Goal: Task Accomplishment & Management: Complete application form

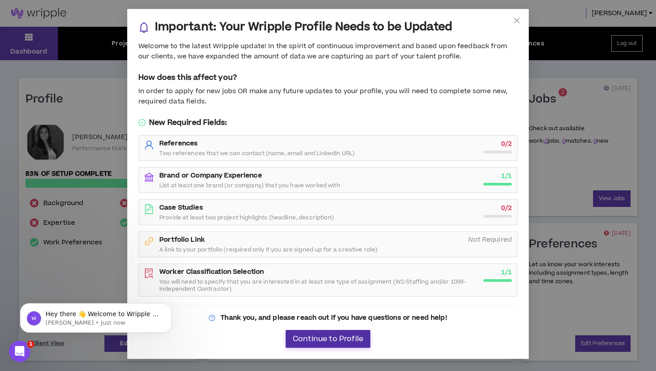
click at [336, 342] on span "Continue to Profile" at bounding box center [328, 339] width 70 height 8
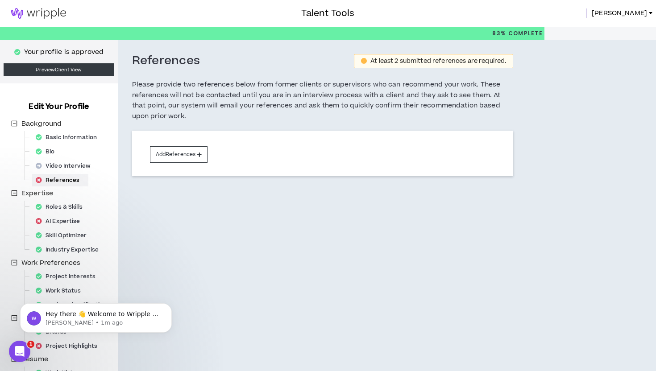
scroll to position [88, 0]
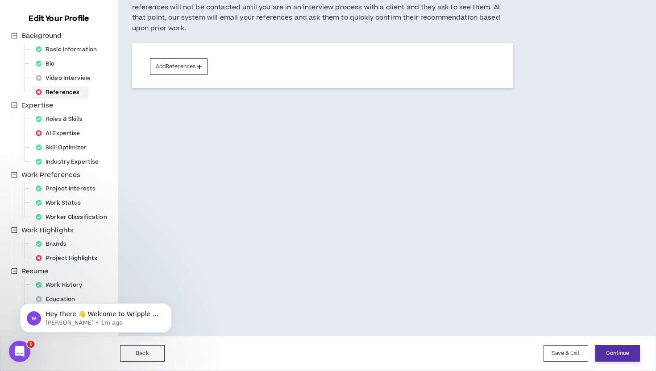
click at [613, 350] on button "Continue" at bounding box center [617, 353] width 45 height 17
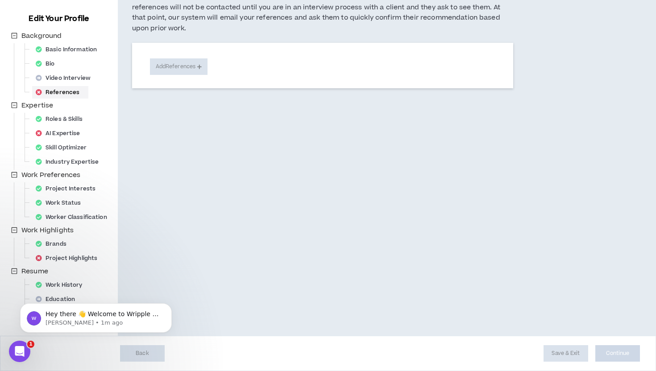
select select "**"
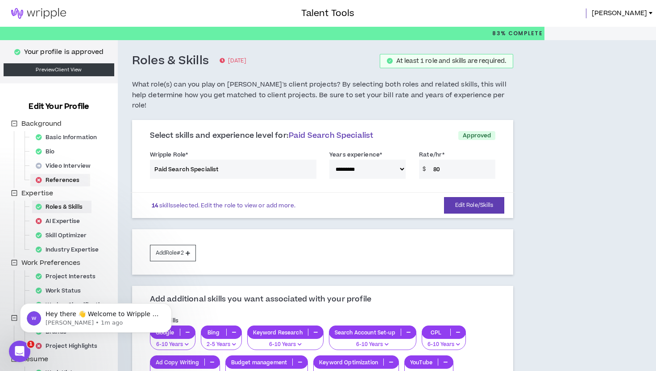
click at [74, 178] on div "References" at bounding box center [60, 180] width 56 height 12
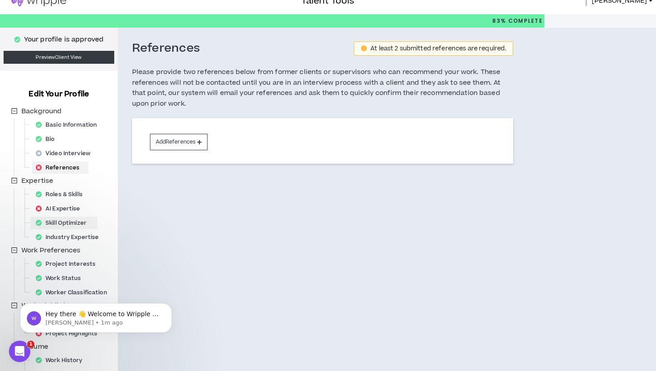
scroll to position [15, 0]
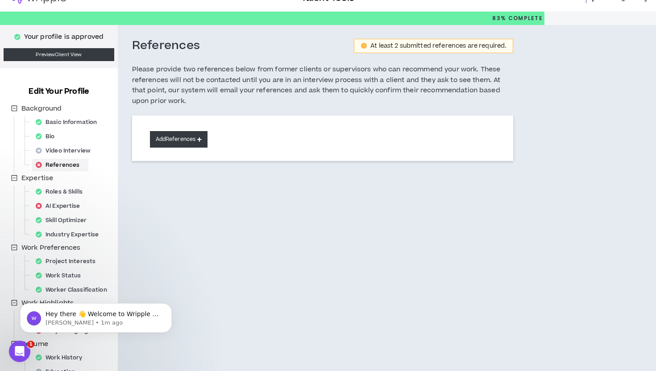
click at [178, 141] on button "Add References" at bounding box center [179, 139] width 58 height 17
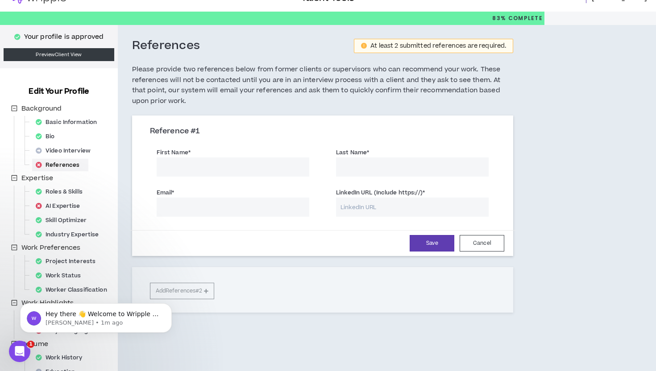
click at [202, 161] on input "First Name *" at bounding box center [233, 166] width 153 height 19
click at [83, 205] on div "AI Expertise" at bounding box center [60, 206] width 57 height 12
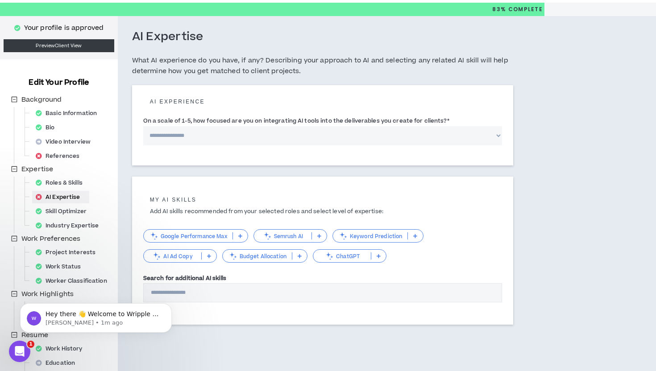
scroll to position [29, 0]
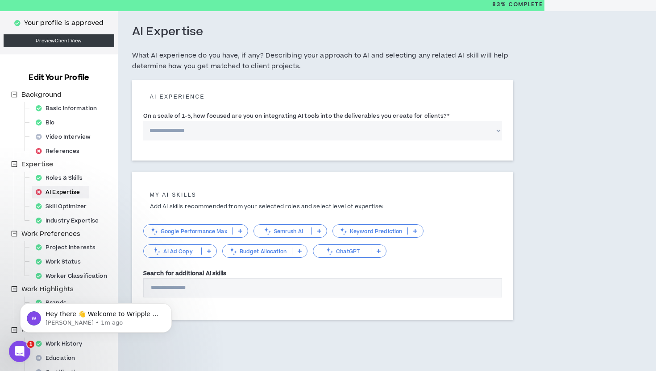
click at [211, 231] on p "Google Performance Max" at bounding box center [188, 231] width 89 height 7
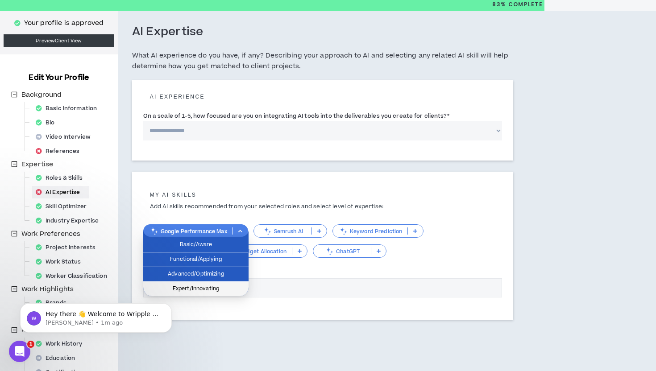
click at [207, 287] on span "Expert/Innovating" at bounding box center [196, 289] width 95 height 10
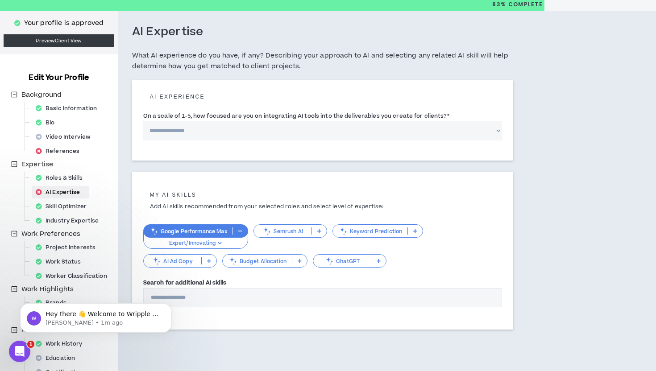
click at [415, 232] on icon at bounding box center [415, 231] width 4 height 4
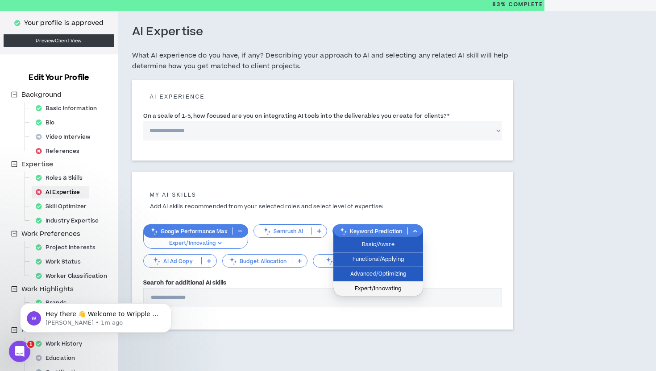
click at [398, 285] on span "Expert/Innovating" at bounding box center [378, 289] width 79 height 10
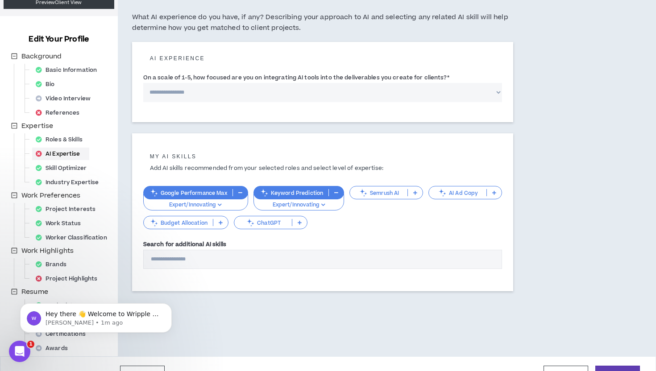
scroll to position [75, 0]
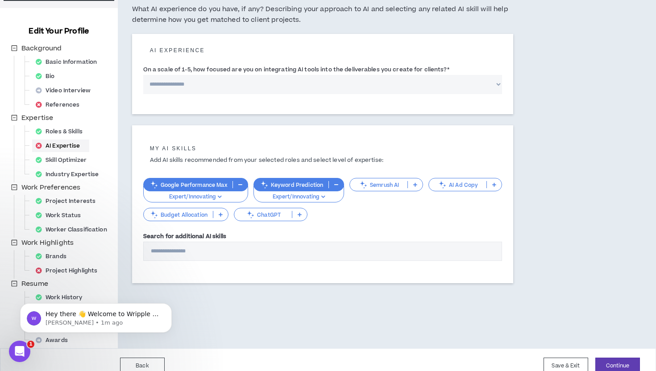
click at [302, 212] on p at bounding box center [299, 214] width 15 height 7
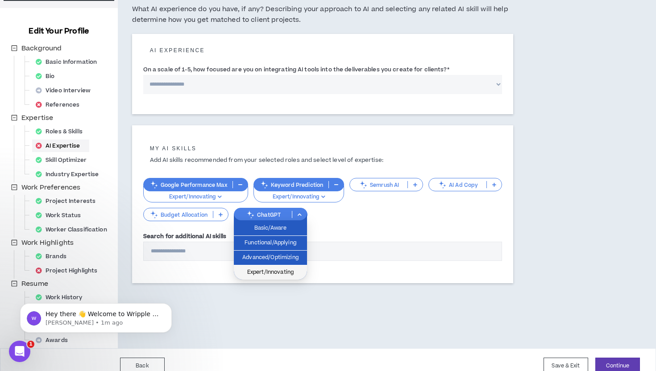
click at [285, 267] on li "Expert/Innovating" at bounding box center [270, 272] width 73 height 14
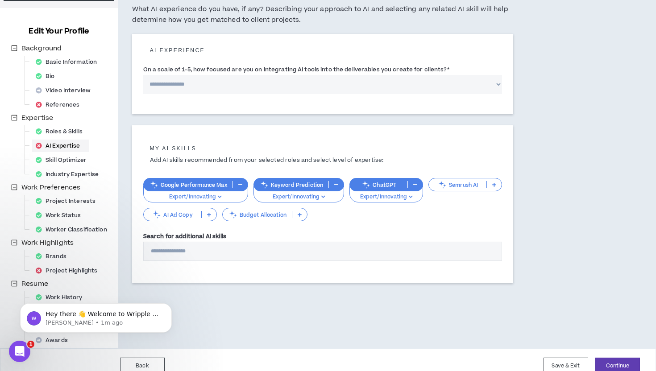
click at [301, 211] on p at bounding box center [299, 214] width 15 height 7
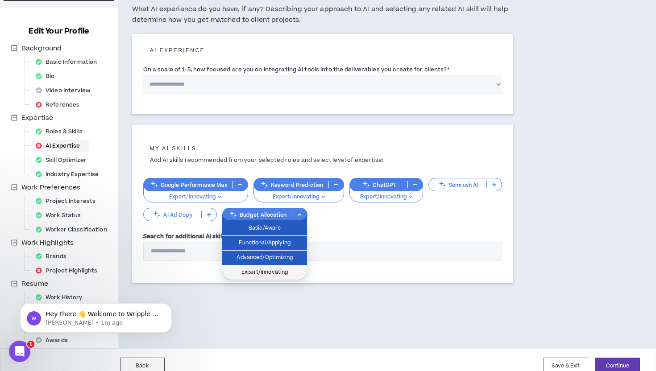
click at [269, 272] on span "Expert/Innovating" at bounding box center [264, 273] width 74 height 10
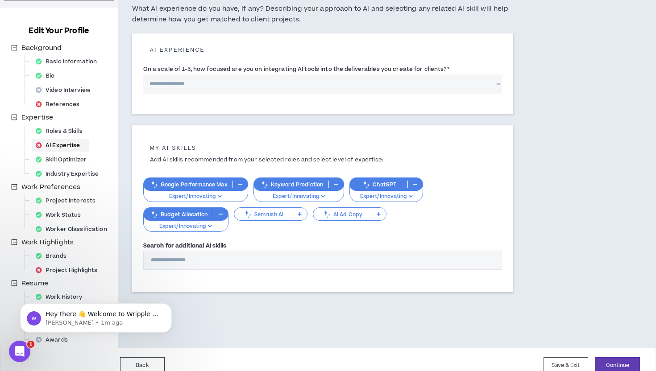
scroll to position [67, 0]
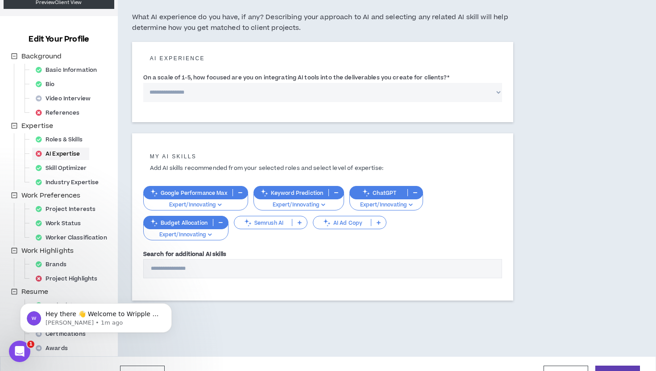
click at [240, 92] on select "**********" at bounding box center [322, 92] width 359 height 19
select select "*"
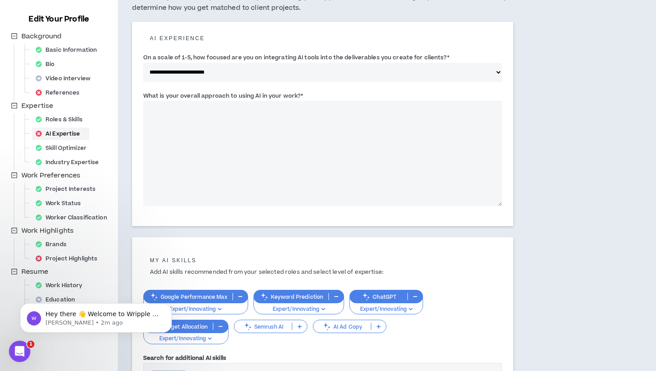
scroll to position [87, 0]
